Goal: Task Accomplishment & Management: Manage account settings

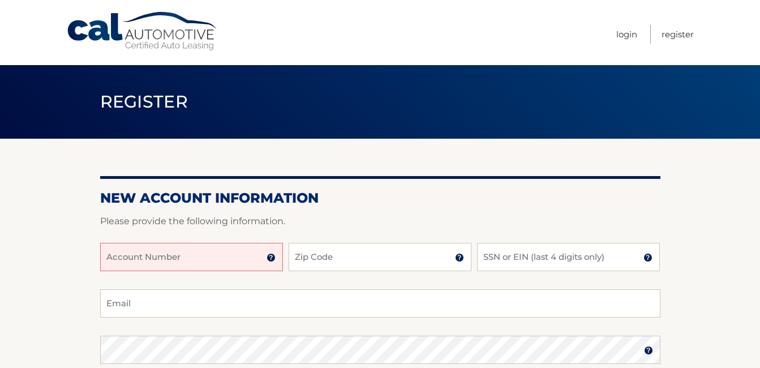
click at [143, 257] on input "Account Number" at bounding box center [191, 257] width 183 height 28
type input "44559"
click at [300, 257] on input "Zip Code" at bounding box center [380, 257] width 183 height 28
type input "11040"
click at [489, 256] on input "SSN or EIN (last 4 digits only)" at bounding box center [568, 257] width 183 height 28
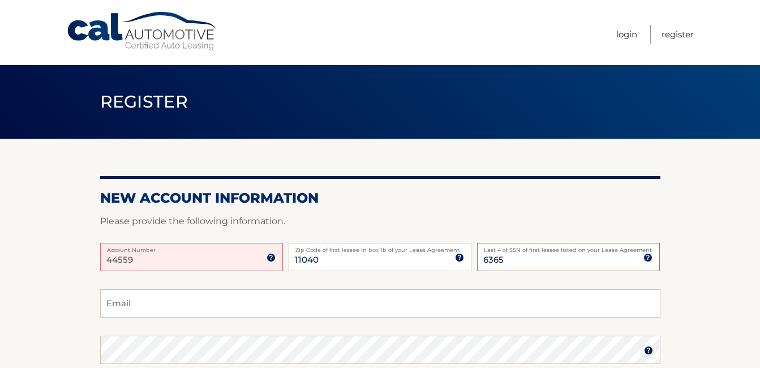
type input "6365"
click at [137, 263] on input "44559" at bounding box center [191, 257] width 183 height 28
type input "4455975452"
click at [195, 309] on input "Email" at bounding box center [380, 303] width 560 height 28
type input "jimgounaris@optonline.net"
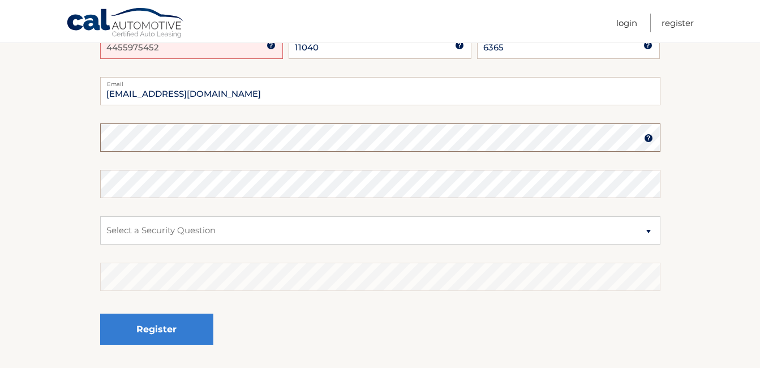
scroll to position [207, 0]
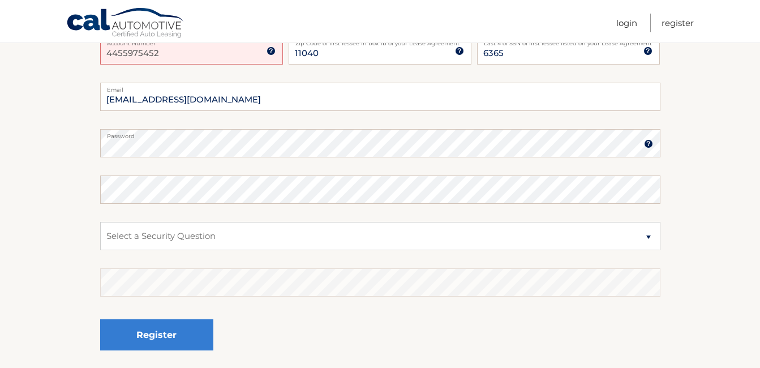
click at [647, 142] on img at bounding box center [648, 143] width 9 height 9
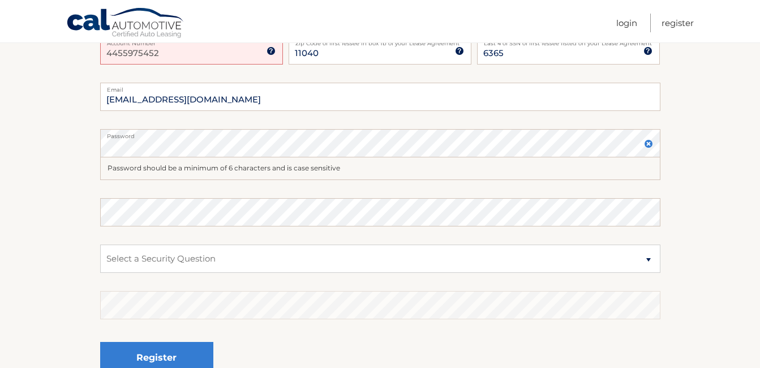
click at [647, 142] on img at bounding box center [648, 143] width 9 height 9
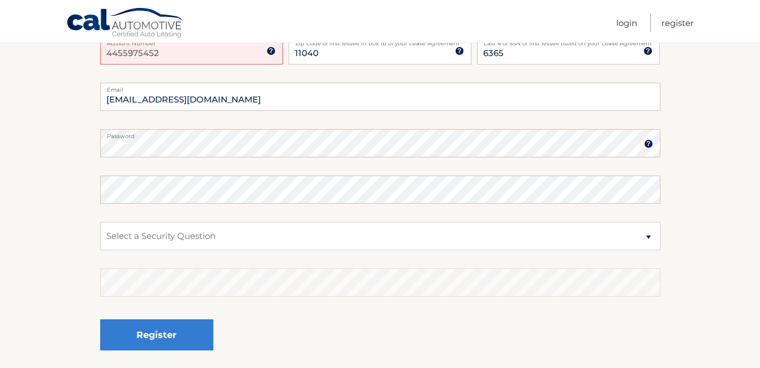
click at [249, 137] on label "Password" at bounding box center [380, 133] width 560 height 9
click at [196, 230] on select "Select a Security Question What was the name of your elementary school? What is…" at bounding box center [380, 236] width 560 height 28
select select "2"
click at [100, 222] on select "Select a Security Question What was the name of your elementary school? What is…" at bounding box center [380, 236] width 560 height 28
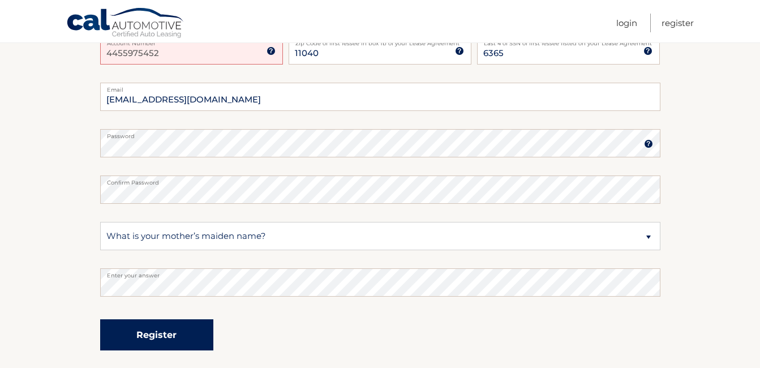
click at [157, 332] on button "Register" at bounding box center [156, 334] width 113 height 31
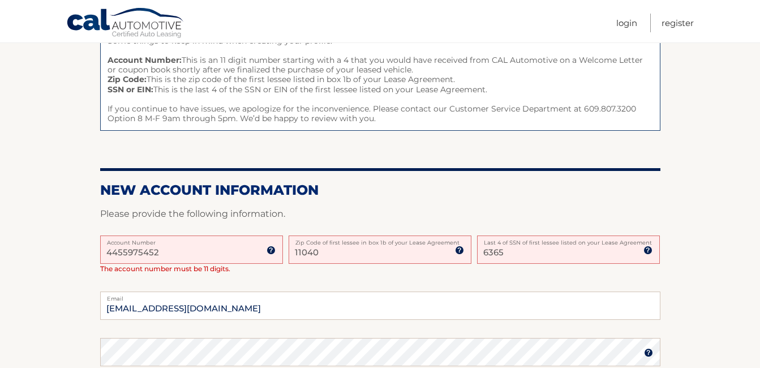
scroll to position [149, 0]
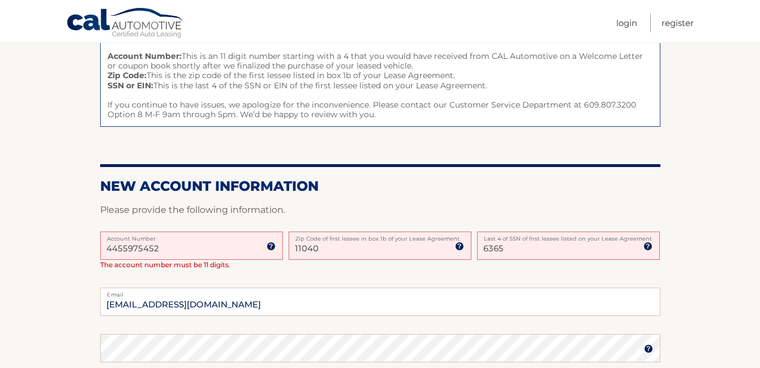
click at [112, 247] on input "4455975452" at bounding box center [191, 245] width 183 height 28
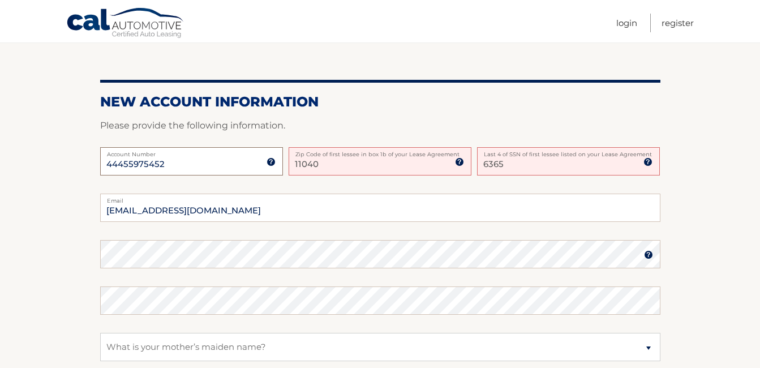
scroll to position [238, 0]
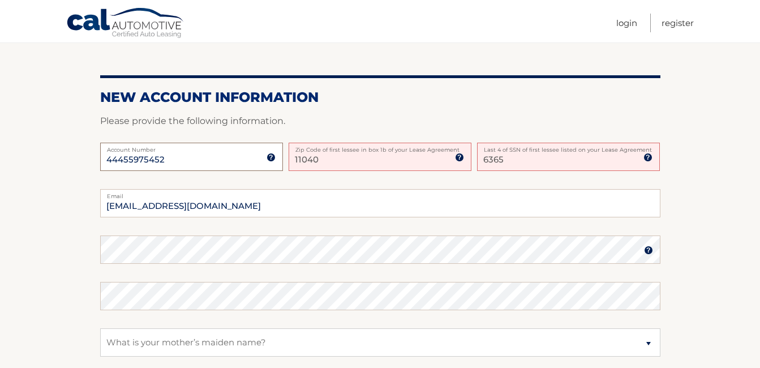
type input "44455975452"
click at [310, 343] on select "Select a Security Question What was the name of your elementary school? What is…" at bounding box center [380, 342] width 560 height 28
click at [688, 258] on section "One or more fields have an error. Some things to keep in mind when creating you…" at bounding box center [380, 190] width 760 height 580
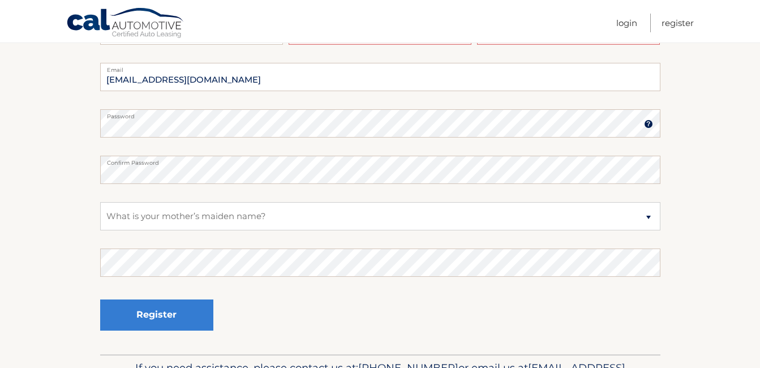
scroll to position [436, 0]
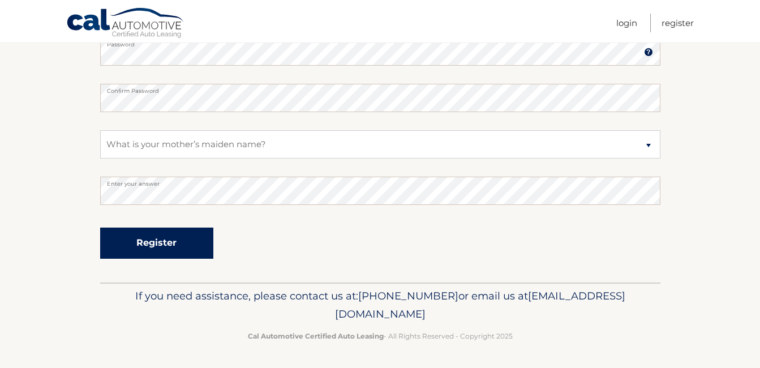
click at [165, 236] on button "Register" at bounding box center [156, 242] width 113 height 31
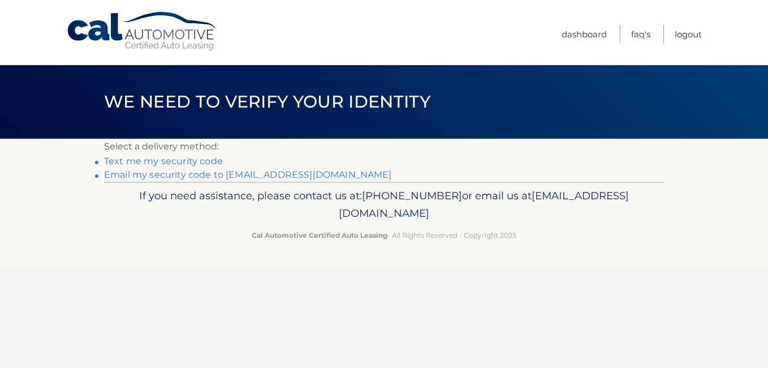
click at [182, 161] on link "Text me my security code" at bounding box center [163, 161] width 119 height 11
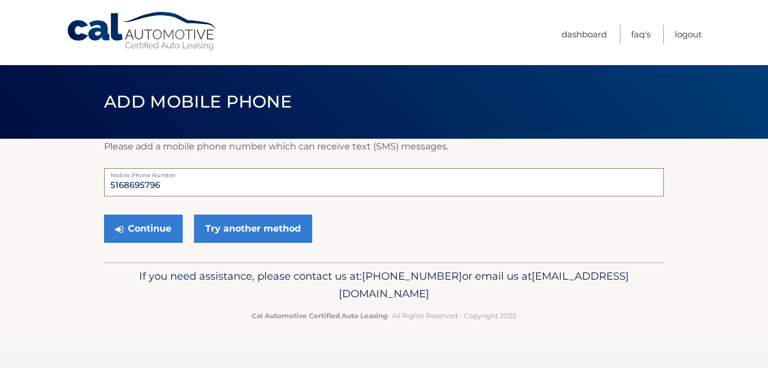
click at [175, 186] on input "5168695796" at bounding box center [384, 182] width 560 height 28
type input "5"
type input "9172731704"
click at [151, 226] on button "Continue" at bounding box center [143, 228] width 79 height 28
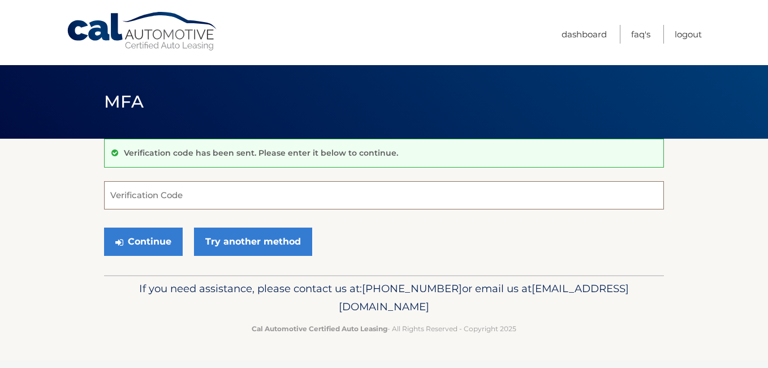
click at [158, 196] on input "Verification Code" at bounding box center [384, 195] width 560 height 28
click at [156, 196] on input "Verification Code" at bounding box center [384, 195] width 560 height 28
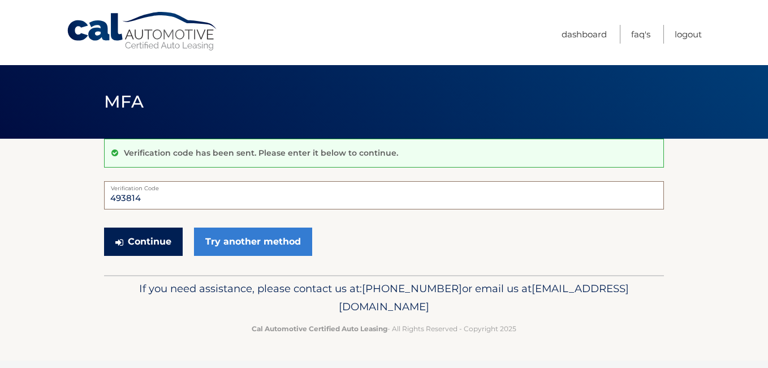
type input "493814"
click at [147, 235] on button "Continue" at bounding box center [143, 241] width 79 height 28
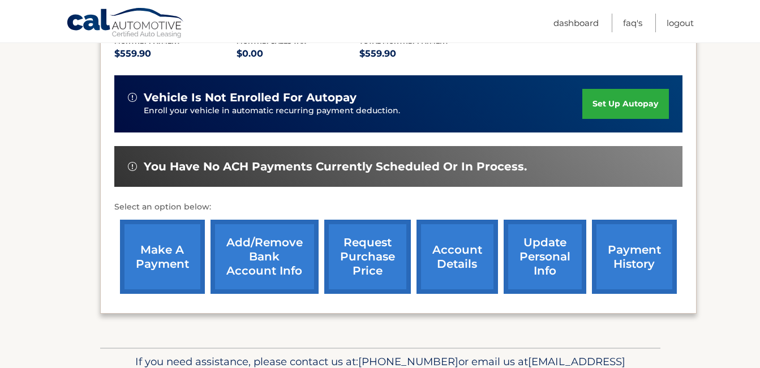
scroll to position [295, 0]
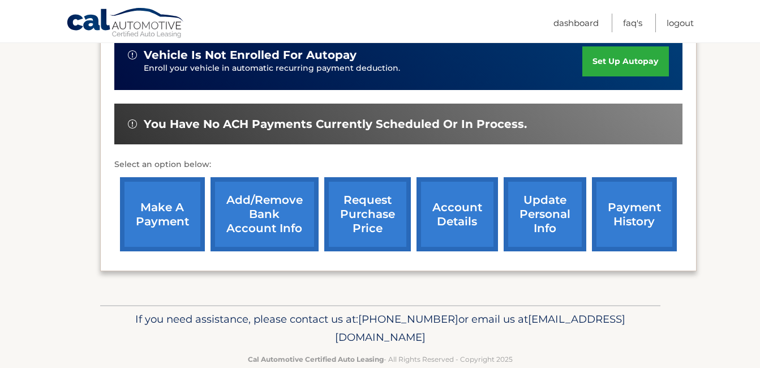
click at [173, 202] on link "make a payment" at bounding box center [162, 214] width 85 height 74
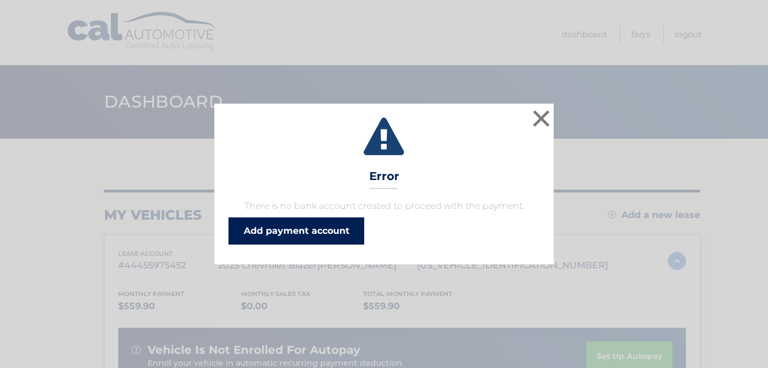
click at [282, 226] on link "Add payment account" at bounding box center [297, 230] width 136 height 27
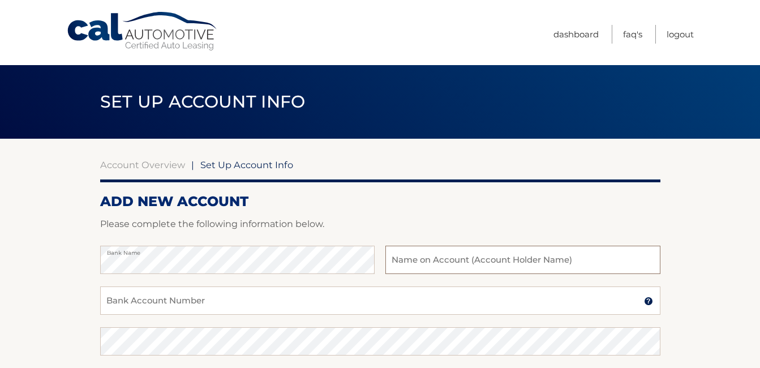
click at [423, 263] on input "text" at bounding box center [522, 260] width 274 height 28
type input "James Gounaris"
click at [283, 297] on input "Bank Account Number" at bounding box center [380, 300] width 560 height 28
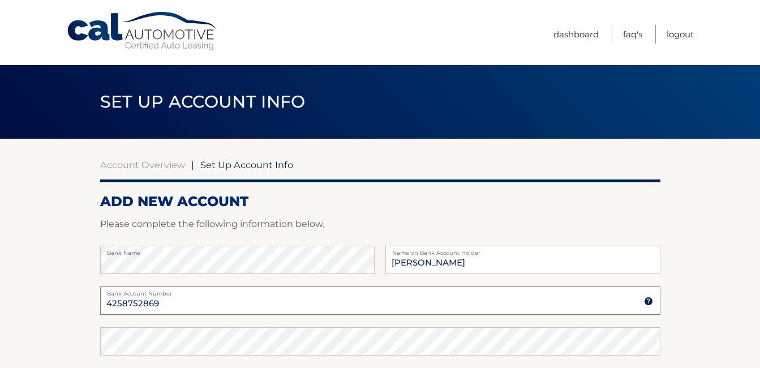
type input "4258752869"
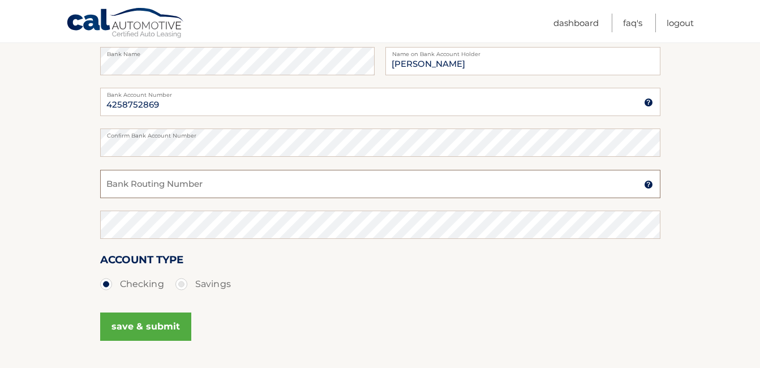
click at [207, 179] on input "Bank Routing Number" at bounding box center [380, 184] width 560 height 28
type input "026013673"
click at [139, 322] on button "save & submit" at bounding box center [145, 326] width 91 height 28
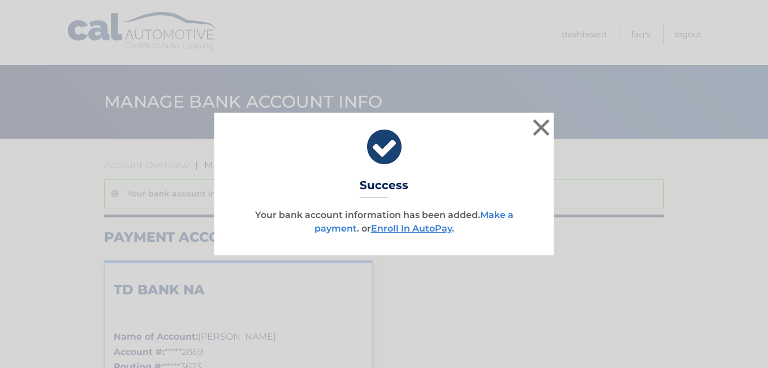
click at [330, 226] on link "Make a payment" at bounding box center [414, 221] width 199 height 24
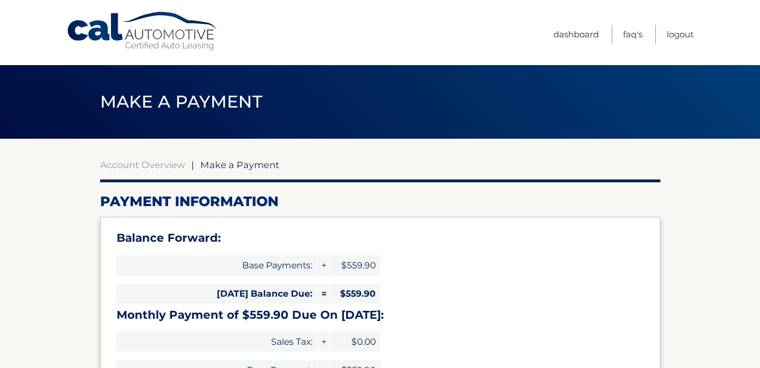
select select "NDQ4YjMxOGQtZmVjMS00YTBmLTkxN2EtNjRjNzFhMWY2NjQ3"
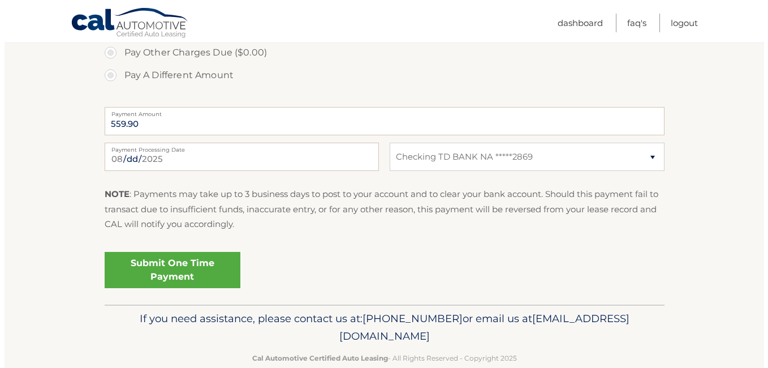
scroll to position [489, 0]
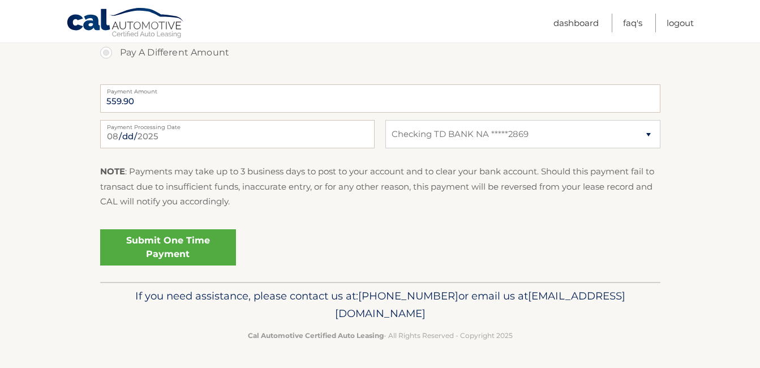
click at [160, 248] on link "Submit One Time Payment" at bounding box center [168, 247] width 136 height 36
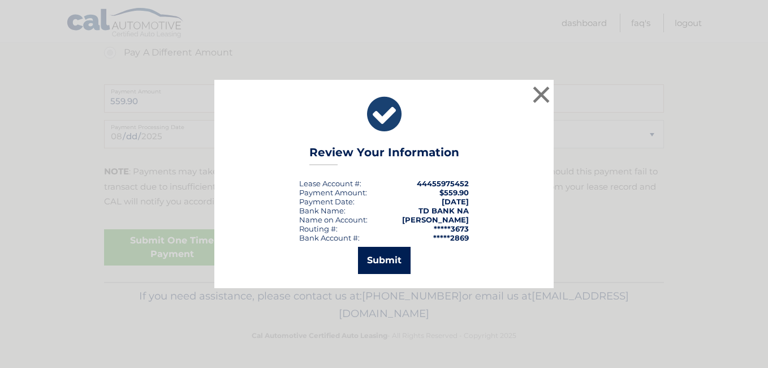
click at [388, 258] on button "Submit" at bounding box center [384, 260] width 53 height 27
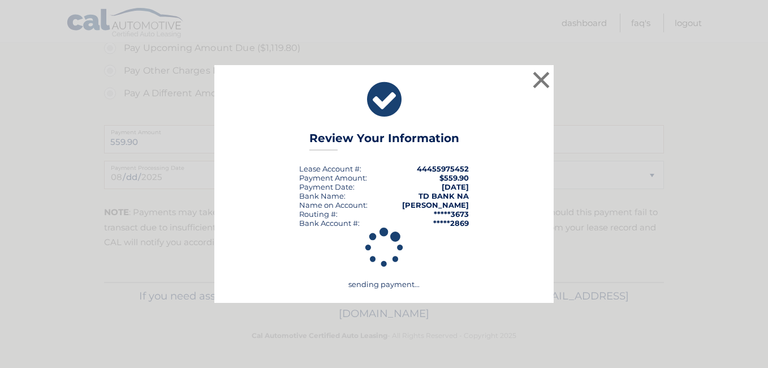
scroll to position [448, 0]
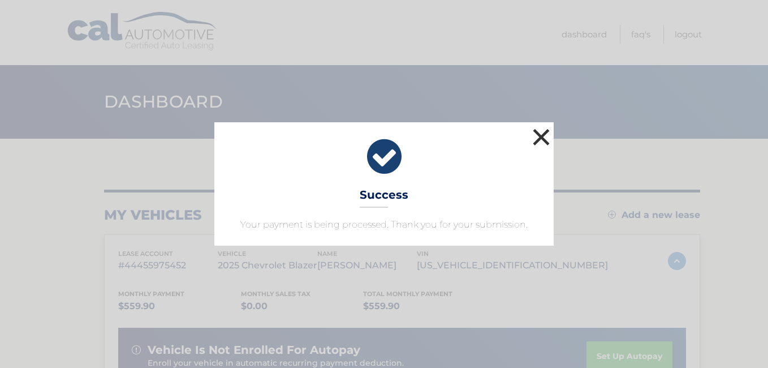
click at [545, 138] on button "×" at bounding box center [541, 137] width 23 height 23
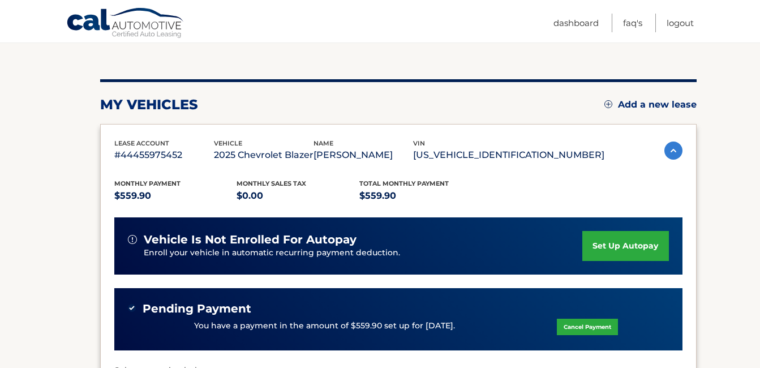
scroll to position [110, 0]
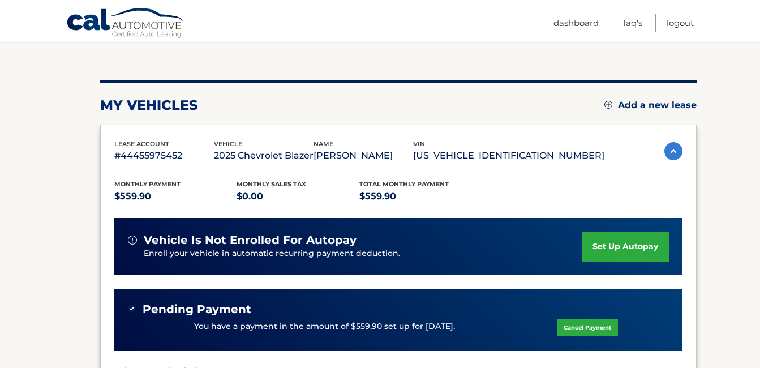
click at [614, 240] on link "set up autopay" at bounding box center [625, 246] width 86 height 30
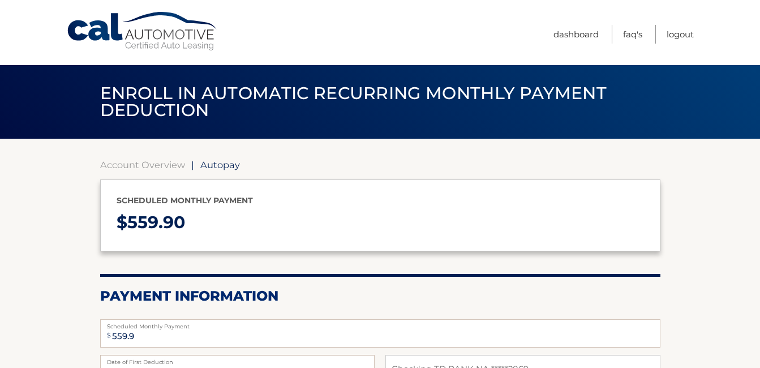
select select "NDQ4YjMxOGQtZmVjMS00YTBmLTkxN2EtNjRjNzFhMWY2NjQ3"
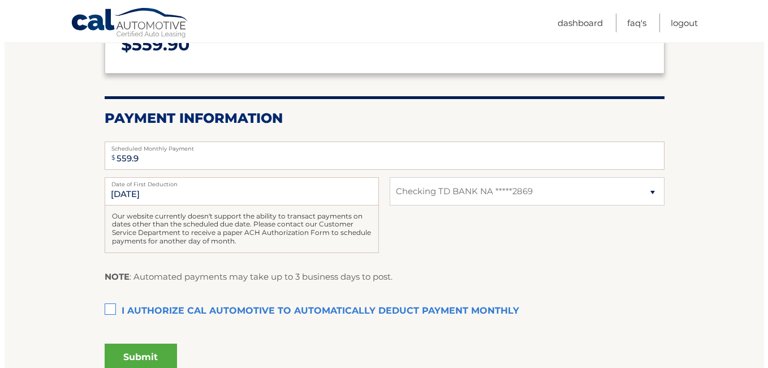
scroll to position [185, 0]
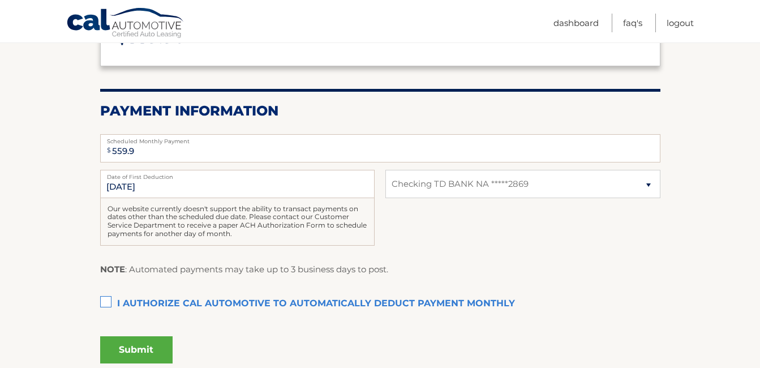
click at [105, 301] on label "I authorize cal automotive to automatically deduct payment monthly This checkbo…" at bounding box center [380, 304] width 560 height 23
click at [0, 0] on input "I authorize cal automotive to automatically deduct payment monthly This checkbo…" at bounding box center [0, 0] width 0 height 0
click at [134, 343] on button "Submit" at bounding box center [136, 349] width 72 height 27
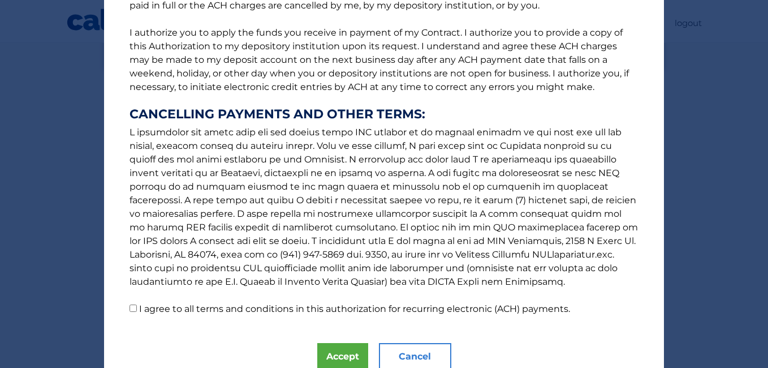
scroll to position [181, 0]
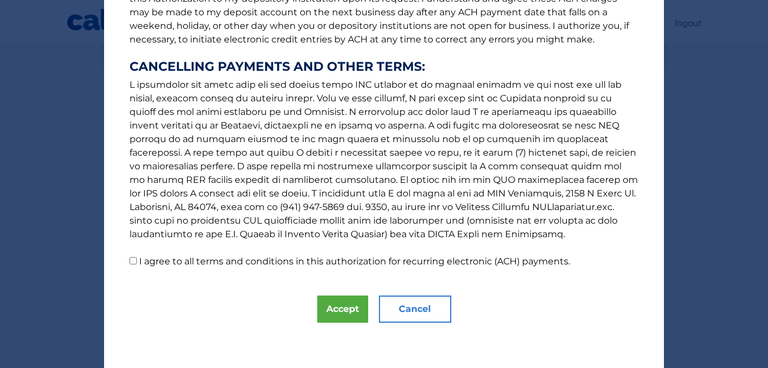
click at [130, 262] on input "I agree to all terms and conditions in this authorization for recurring electro…" at bounding box center [133, 260] width 7 height 7
checkbox input "true"
click at [325, 304] on button "Accept" at bounding box center [342, 308] width 51 height 27
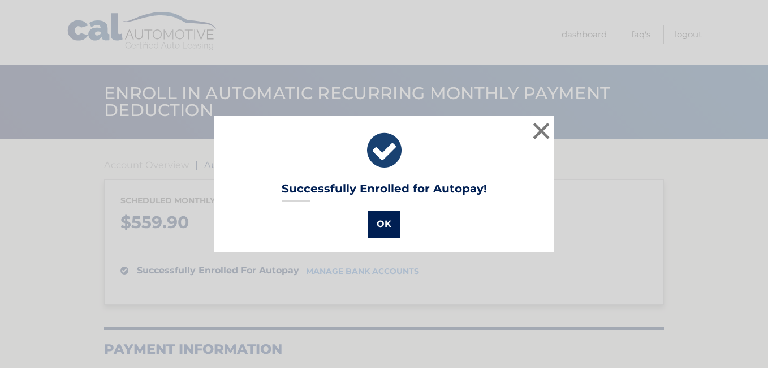
click at [377, 221] on button "OK" at bounding box center [384, 223] width 33 height 27
